Goal: Task Accomplishment & Management: Use online tool/utility

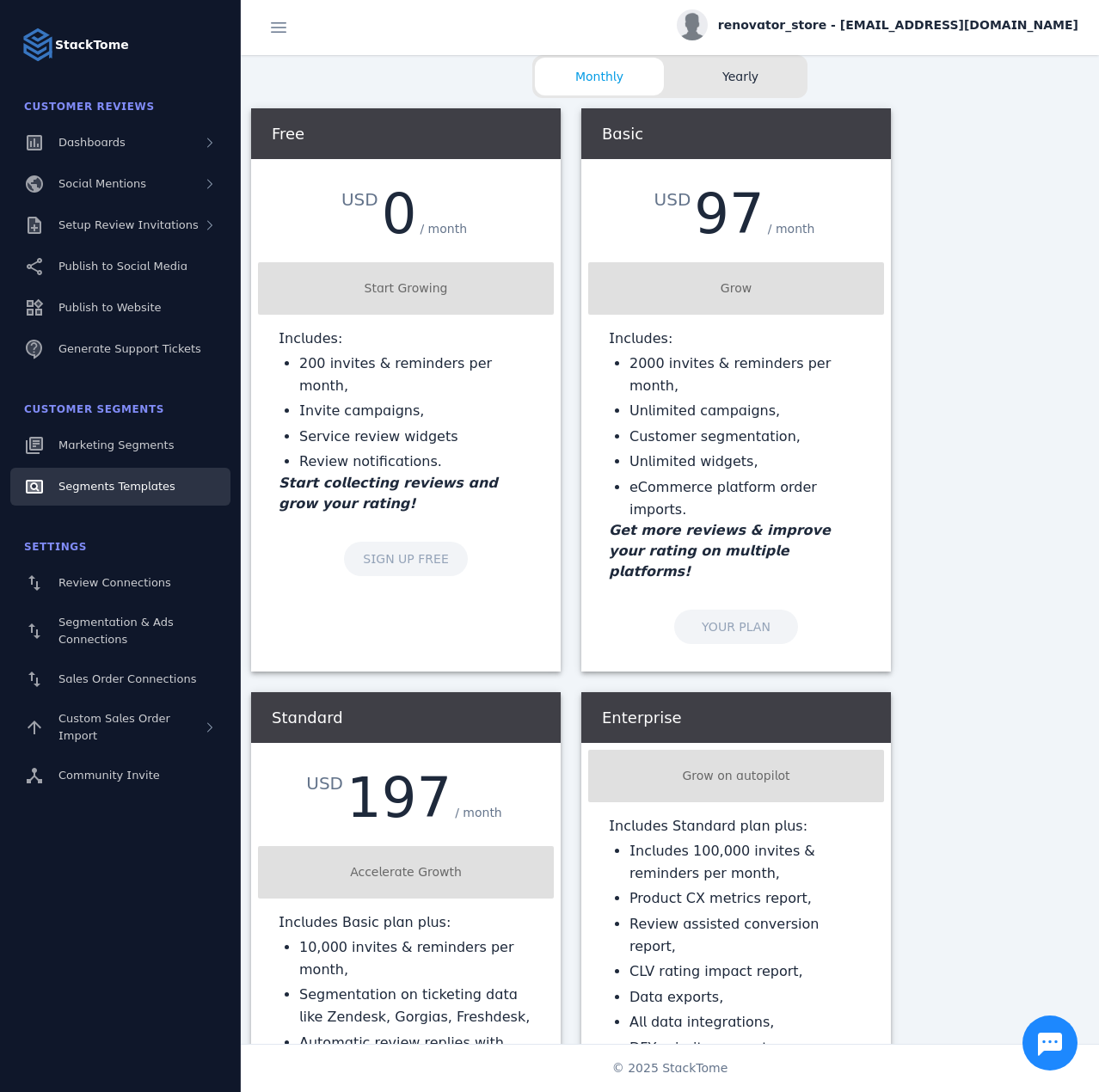
click at [105, 486] on span "Segments Templates" at bounding box center [117, 486] width 117 height 13
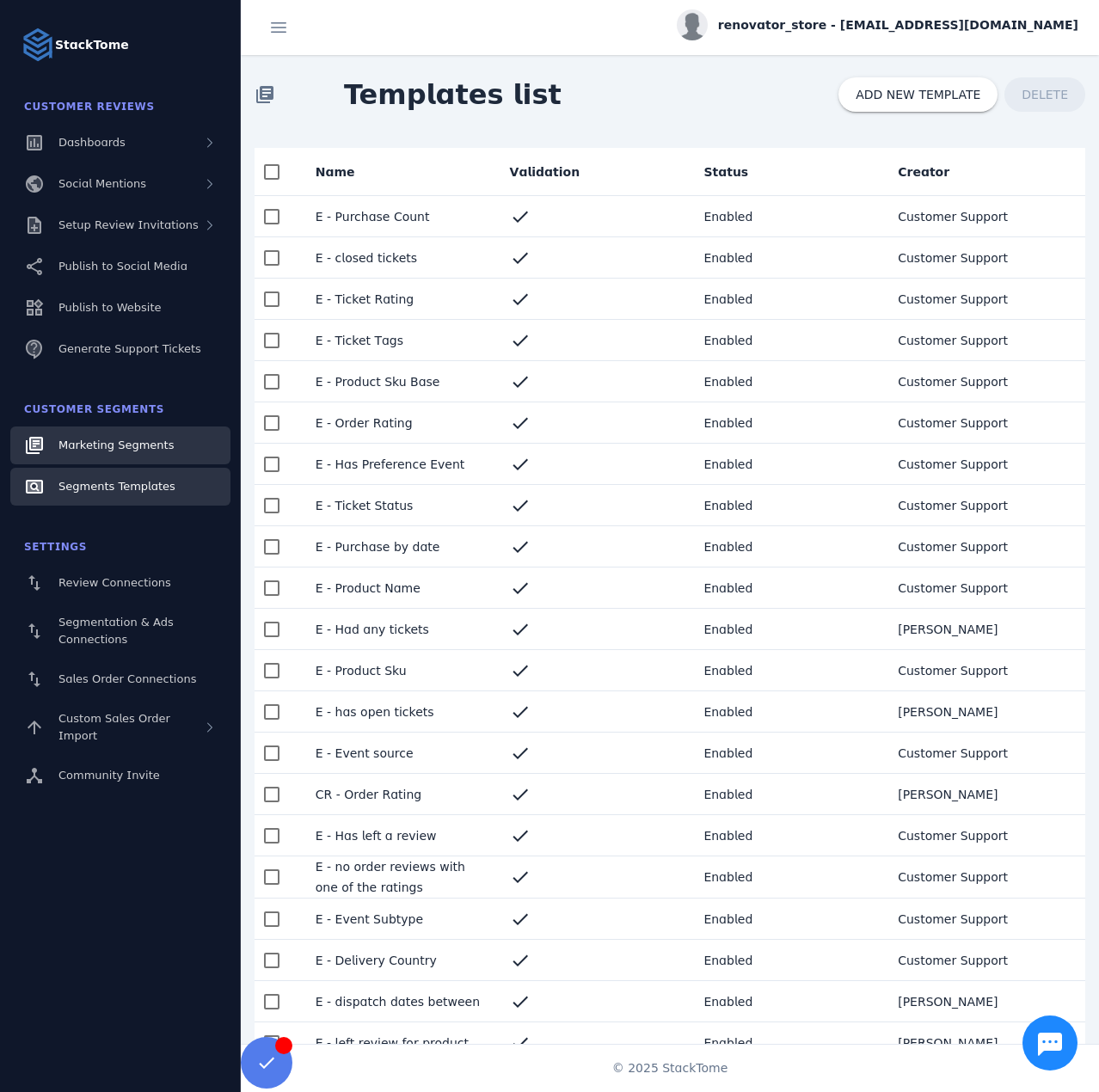
click at [121, 447] on span "Marketing Segments" at bounding box center [116, 444] width 115 height 13
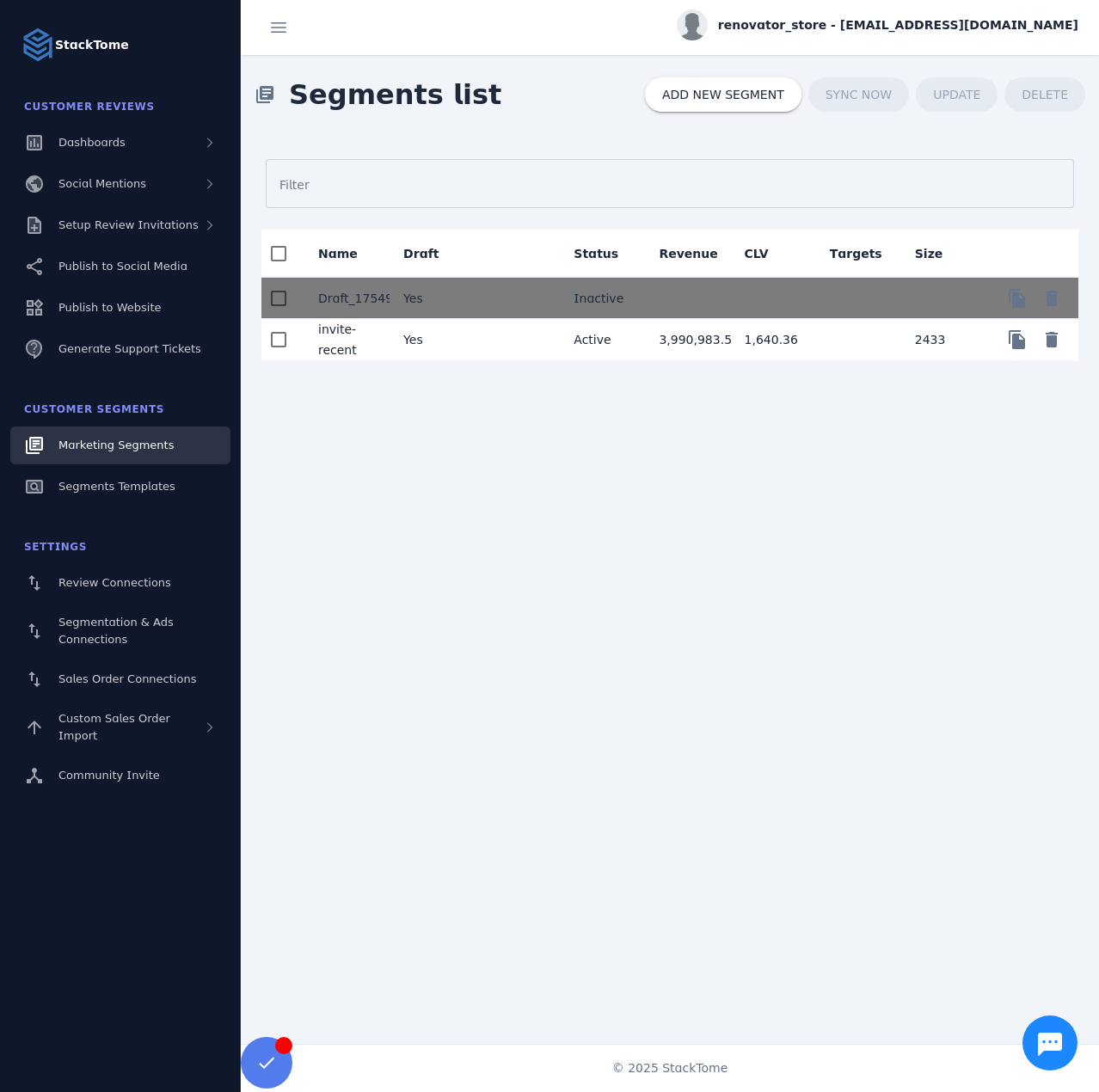
click at [466, 340] on mat-cell "Yes" at bounding box center [431, 339] width 85 height 41
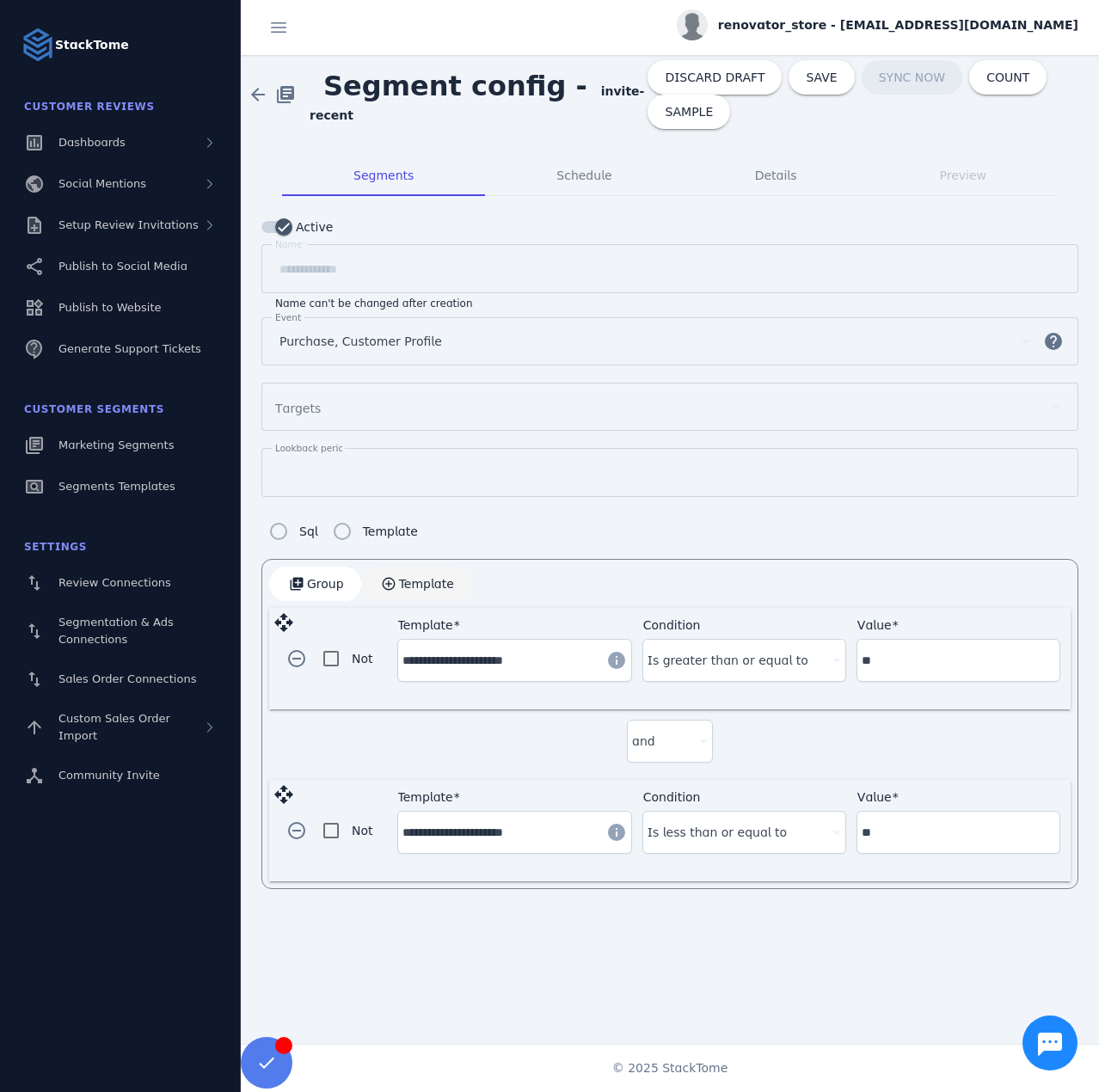
click at [401, 582] on span "Template" at bounding box center [426, 584] width 55 height 12
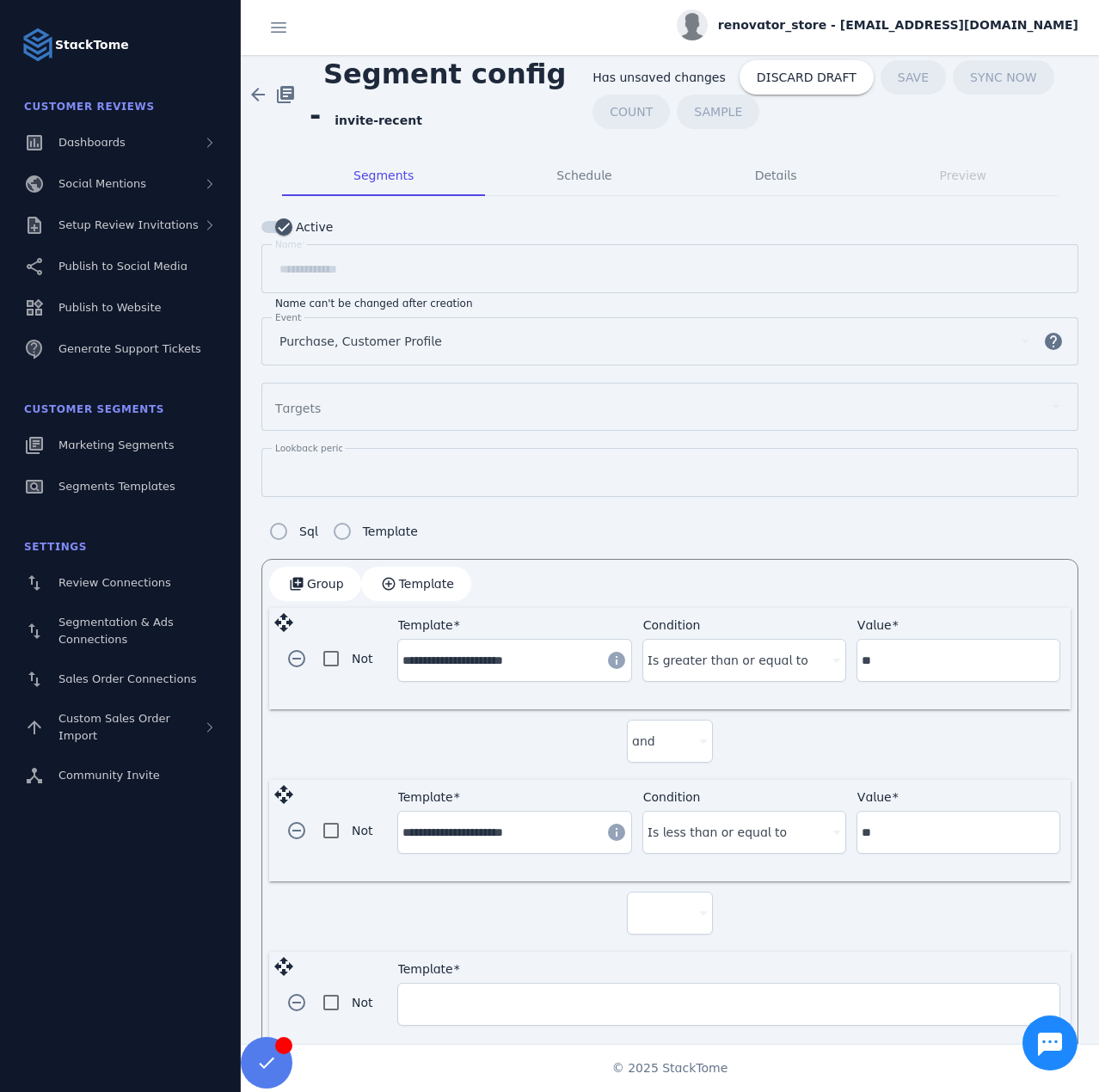
click at [651, 920] on div at bounding box center [670, 912] width 75 height 41
click at [633, 947] on mat-option "and" at bounding box center [666, 954] width 86 height 41
click at [472, 996] on input "Template" at bounding box center [728, 1004] width 653 height 21
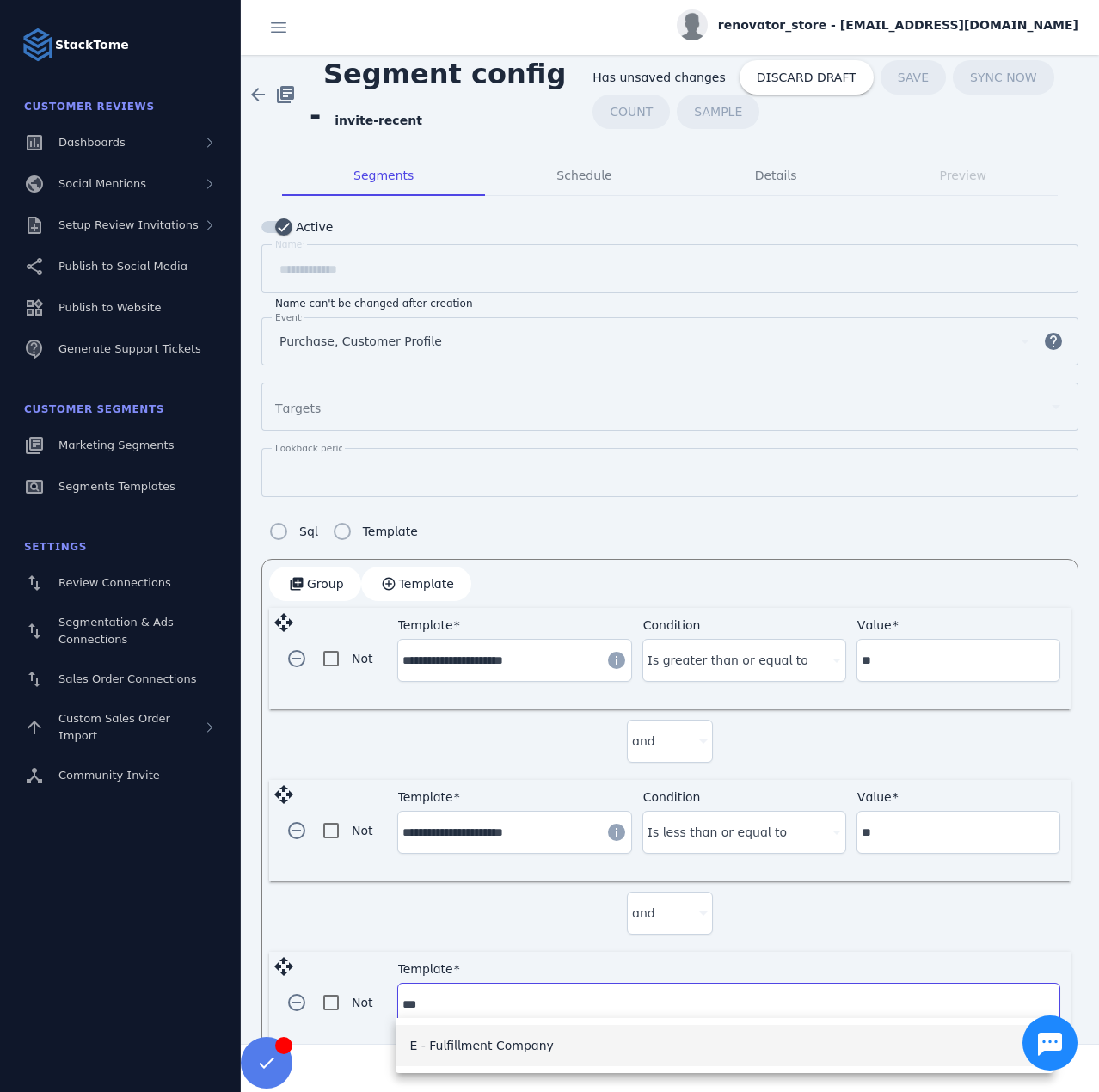
click at [499, 1041] on span "E - Fulfillment Company" at bounding box center [481, 1046] width 144 height 21
type input "**********"
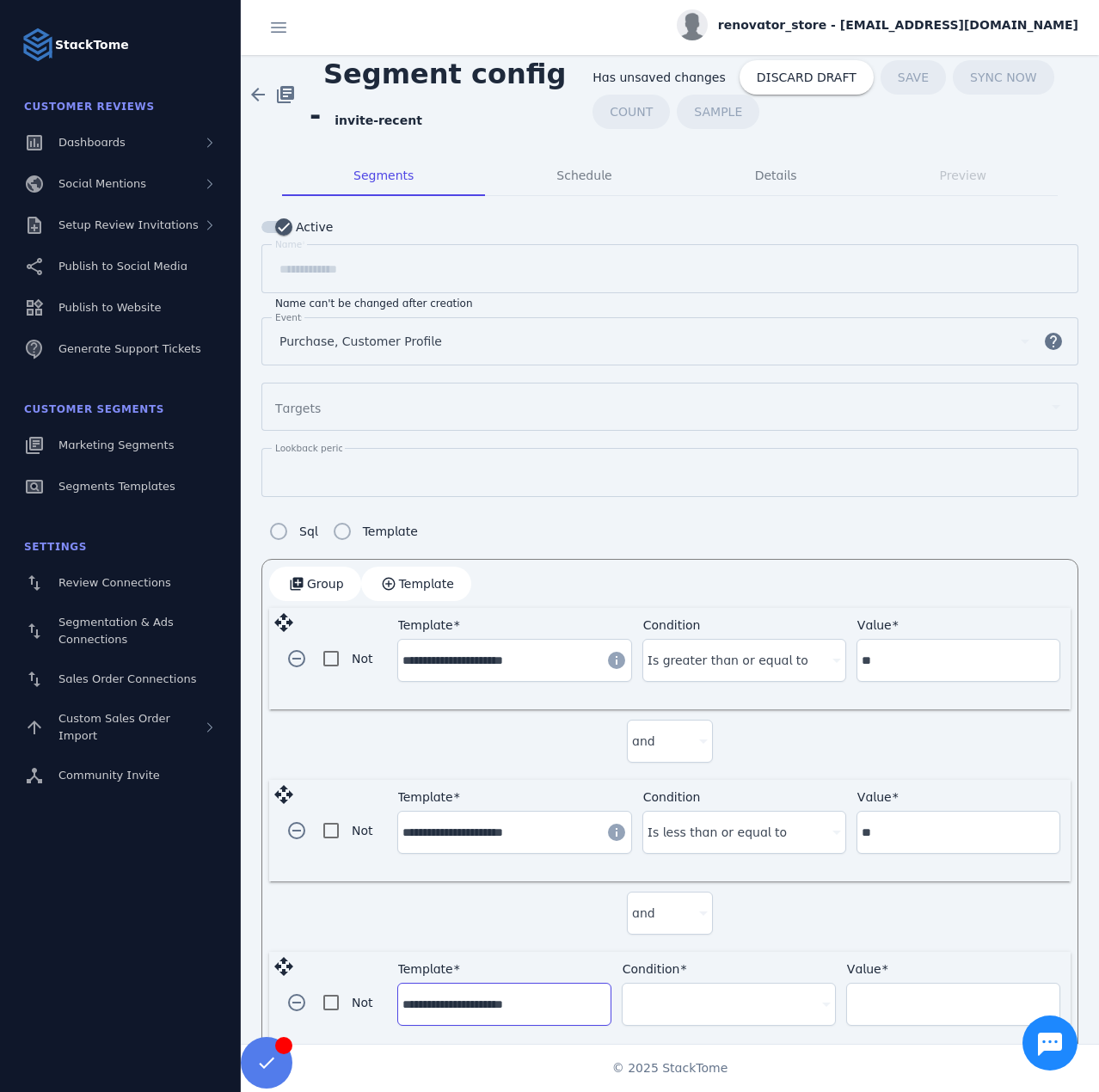
click at [709, 999] on div at bounding box center [720, 1004] width 188 height 21
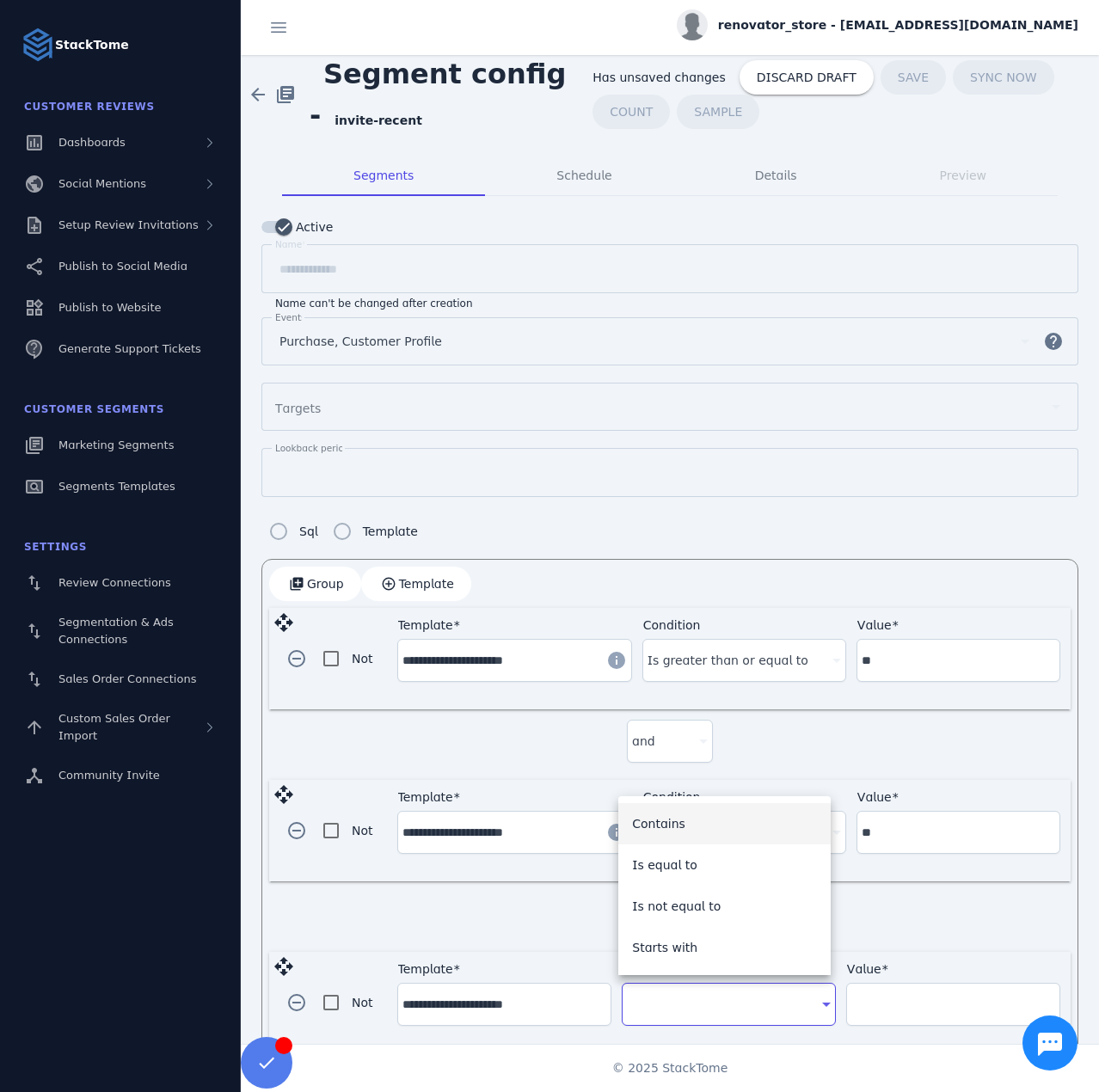
click at [676, 831] on span "Contains" at bounding box center [658, 824] width 53 height 21
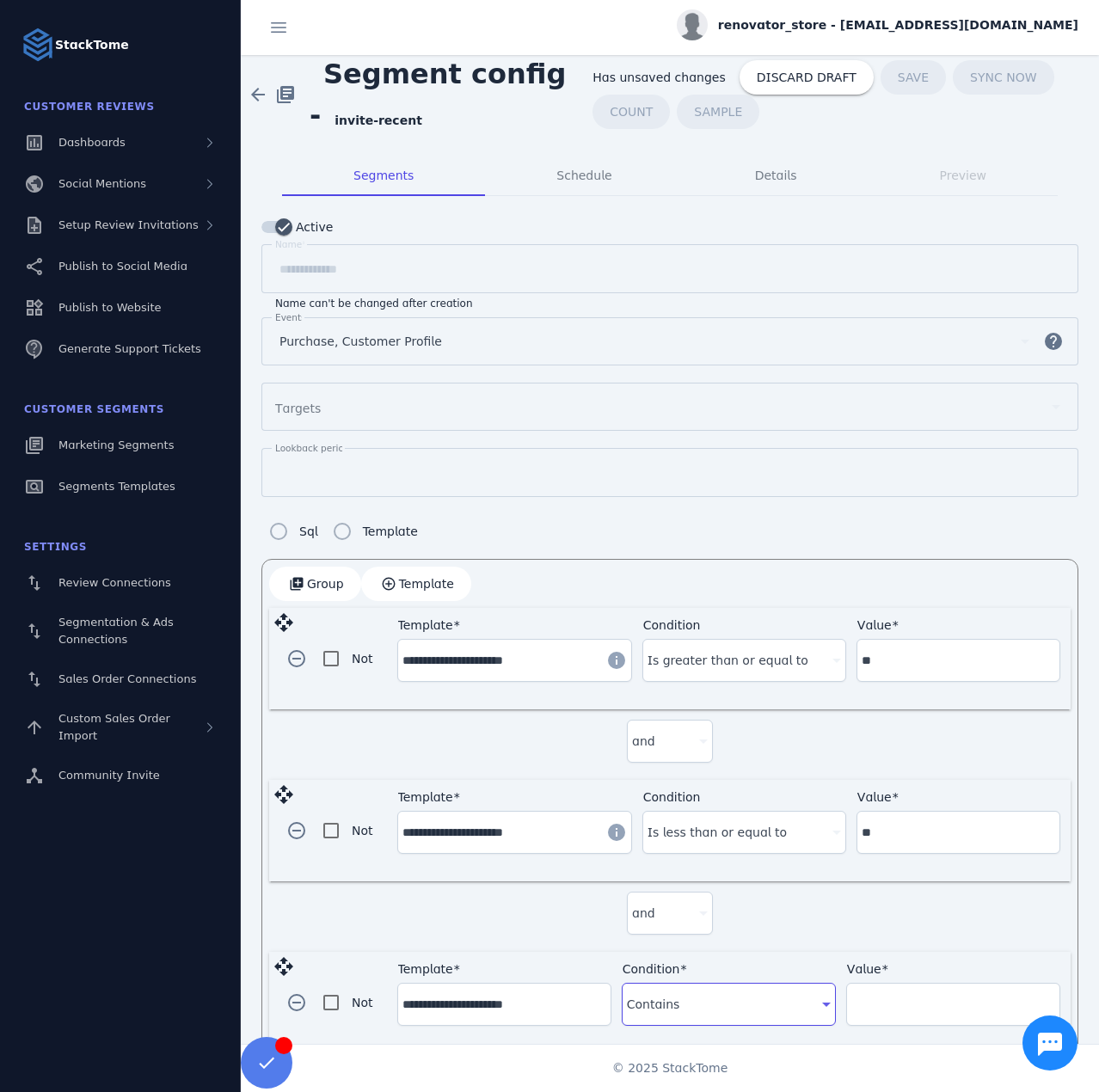
click at [858, 1004] on input "Value" at bounding box center [953, 1004] width 204 height 21
paste input "**********"
type input "**********"
click at [621, 111] on span "COUNT" at bounding box center [635, 112] width 43 height 12
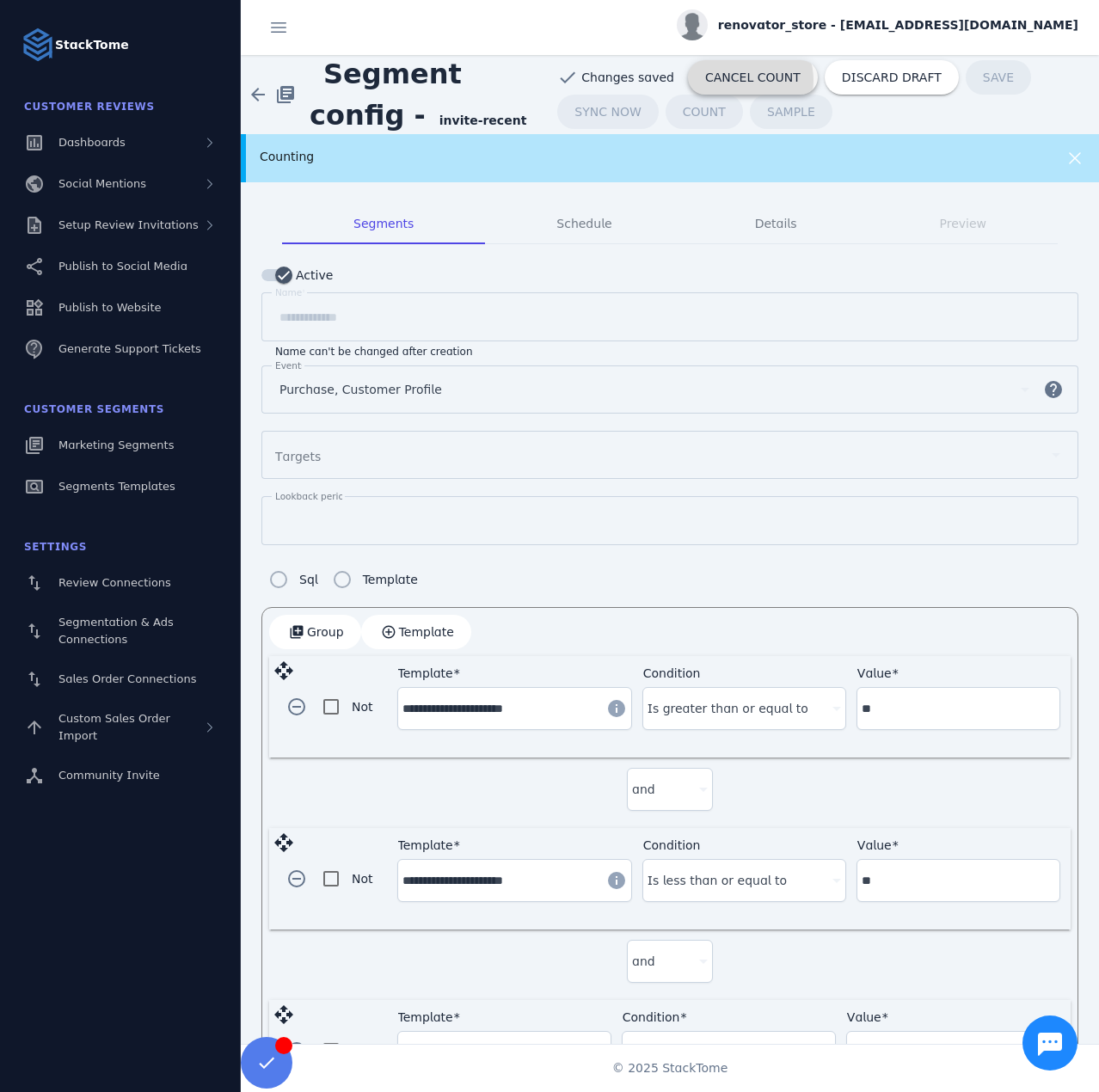
click at [719, 80] on span "CANCEL COUNT" at bounding box center [752, 77] width 96 height 12
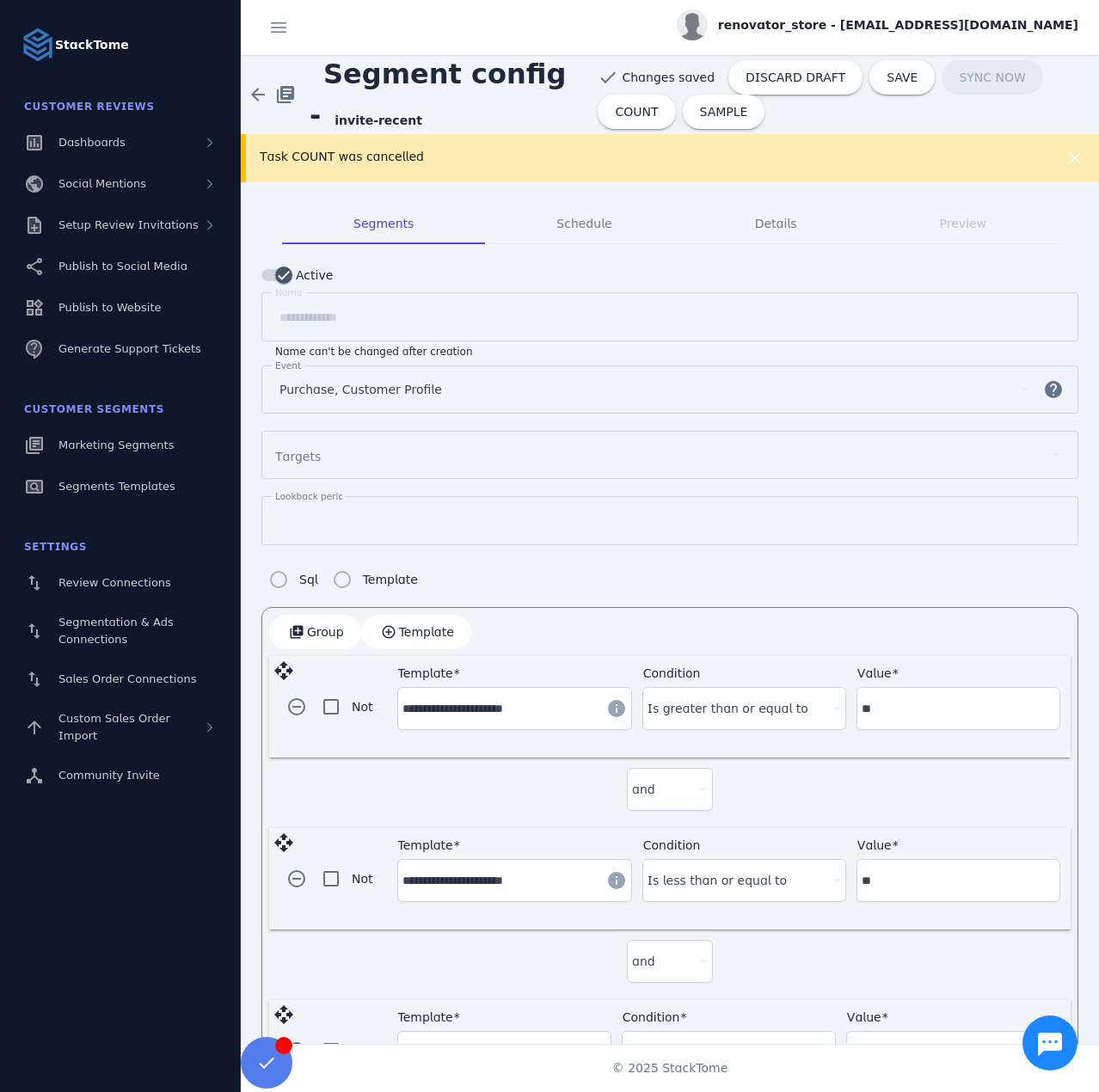
click at [402, 155] on div "Task COUNT was cancelled" at bounding box center [631, 157] width 743 height 18
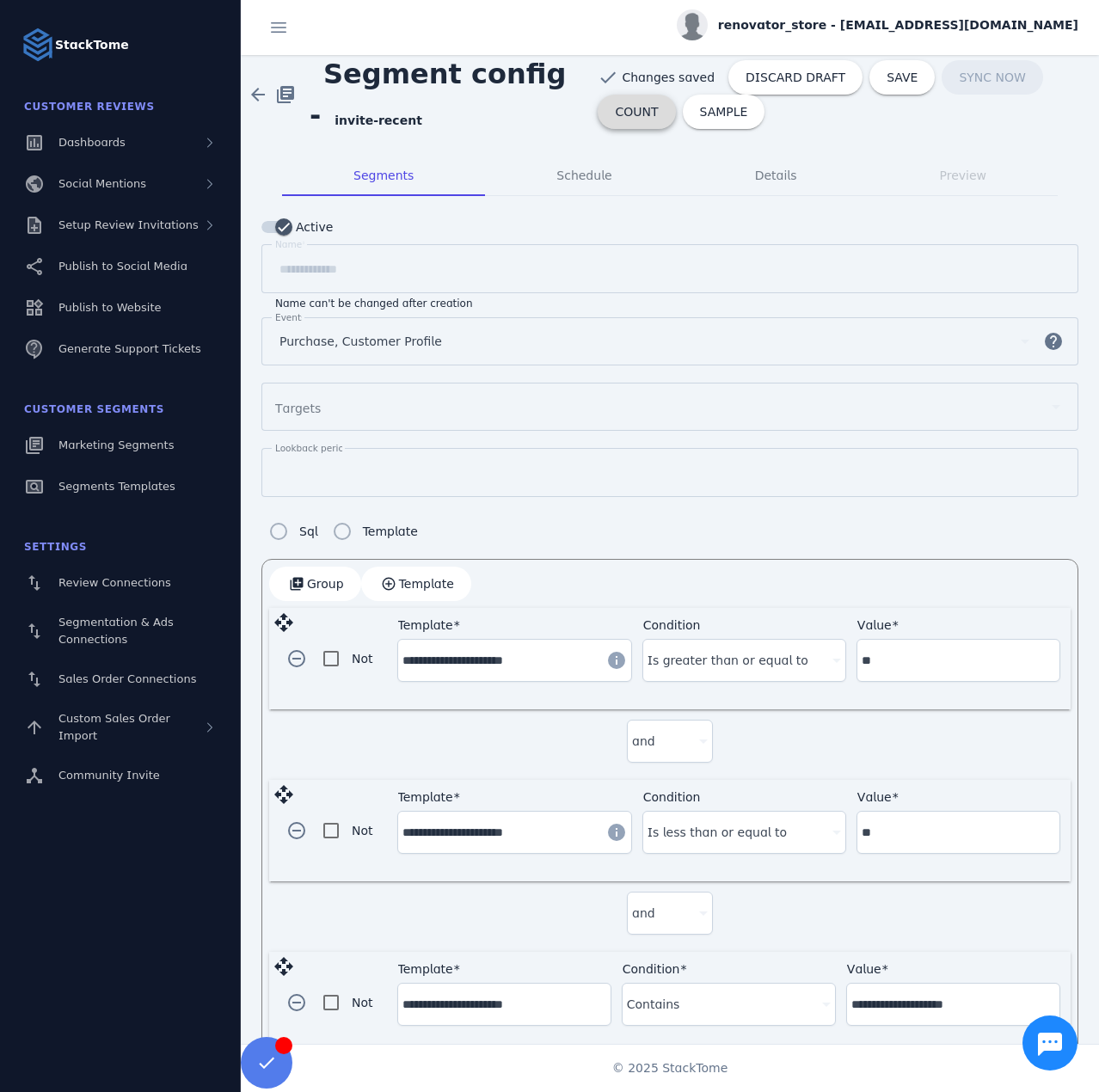
click at [635, 114] on span "COUNT" at bounding box center [635, 112] width 43 height 12
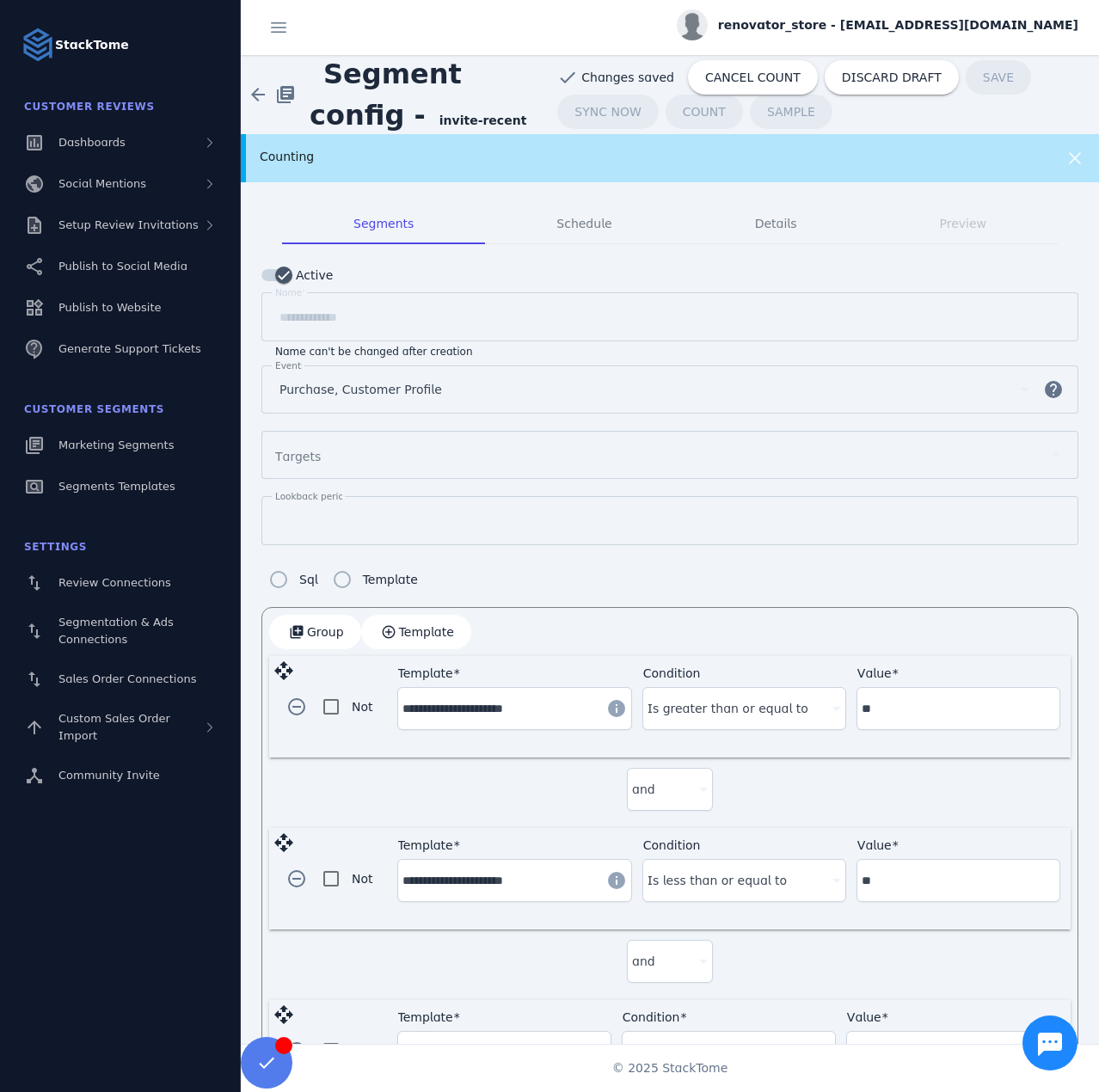
click at [870, 12] on div "renovator_store - [EMAIL_ADDRESS][DOMAIN_NAME]" at bounding box center [877, 25] width 401 height 31
click at [969, 166] on icon at bounding box center [979, 167] width 21 height 21
